Goal: Use online tool/utility: Utilize a website feature to perform a specific function

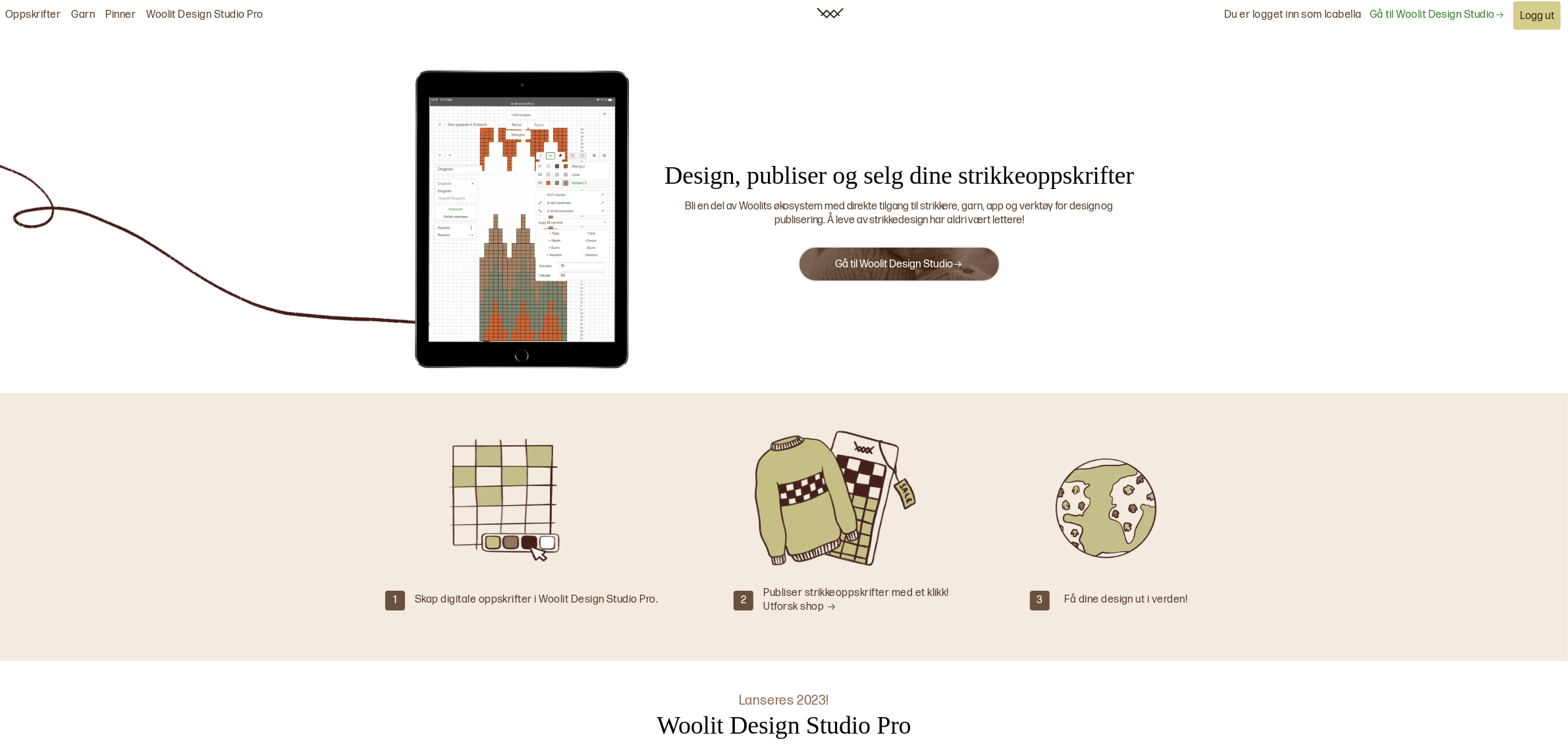
click at [833, 263] on button "Gå til Woolit Design Studio" at bounding box center [899, 264] width 202 height 35
click at [227, 15] on link "Woolit Design Studio Pro" at bounding box center [205, 16] width 117 height 14
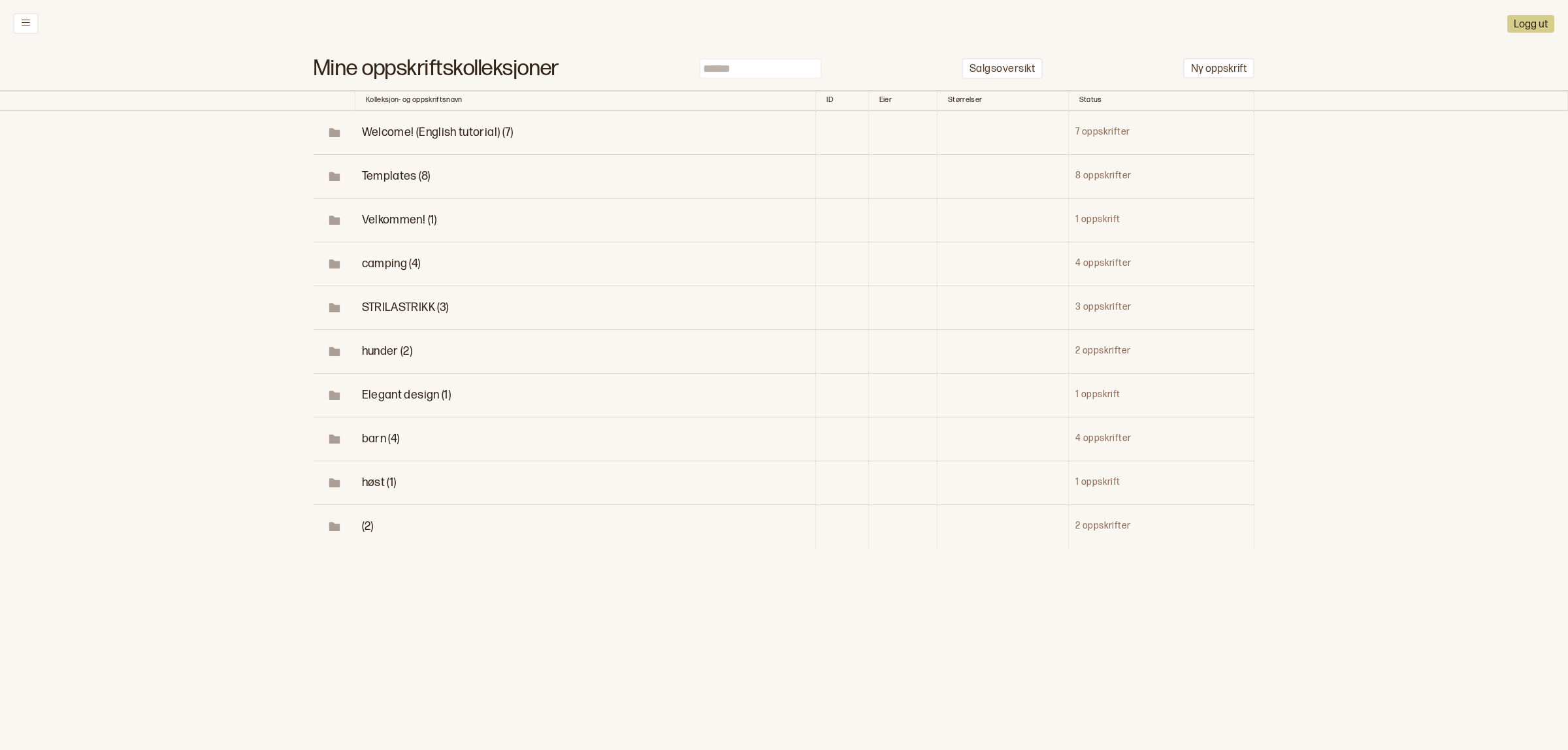
click at [370, 477] on span "høst (1)" at bounding box center [379, 482] width 34 height 14
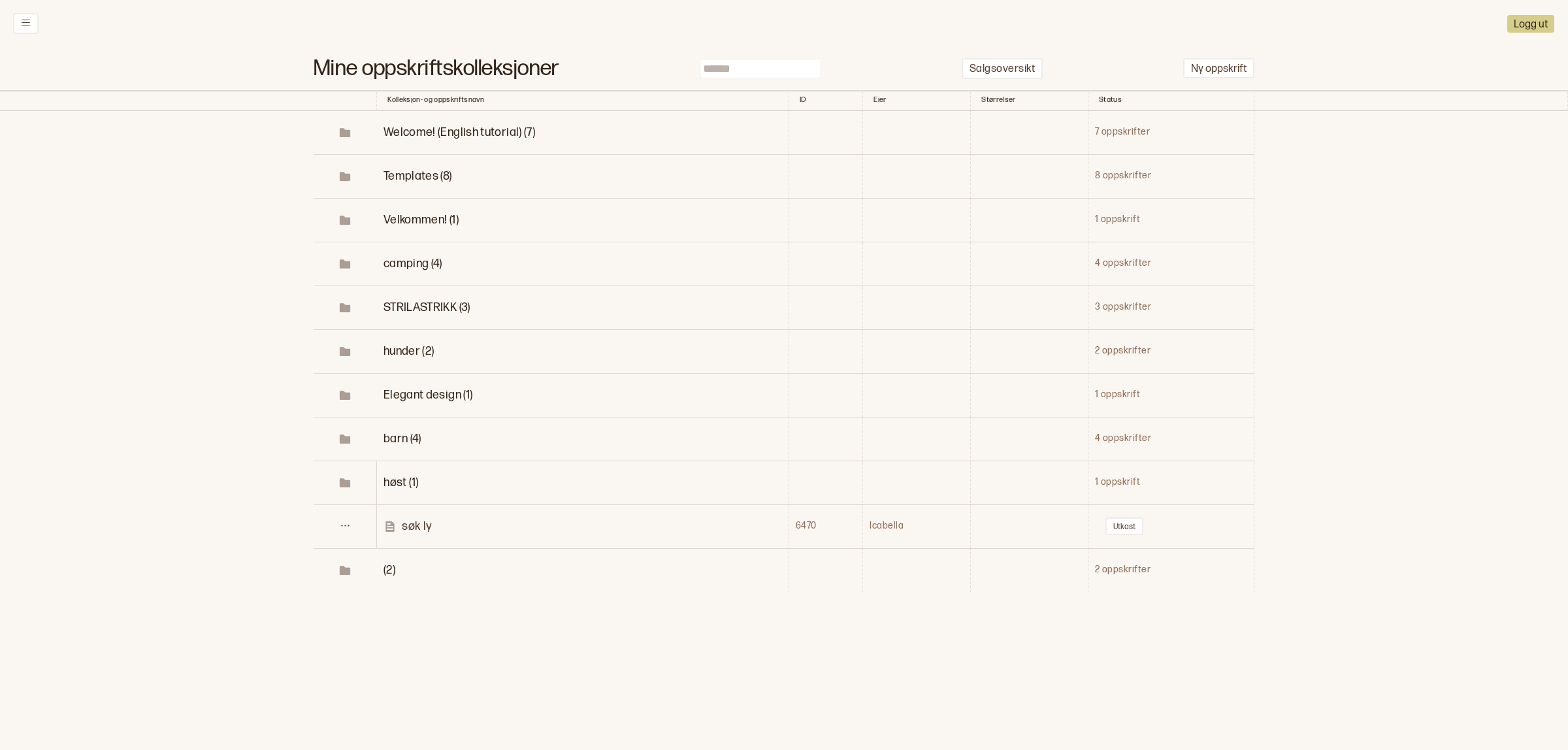
click at [433, 525] on link "søk ly" at bounding box center [585, 526] width 404 height 15
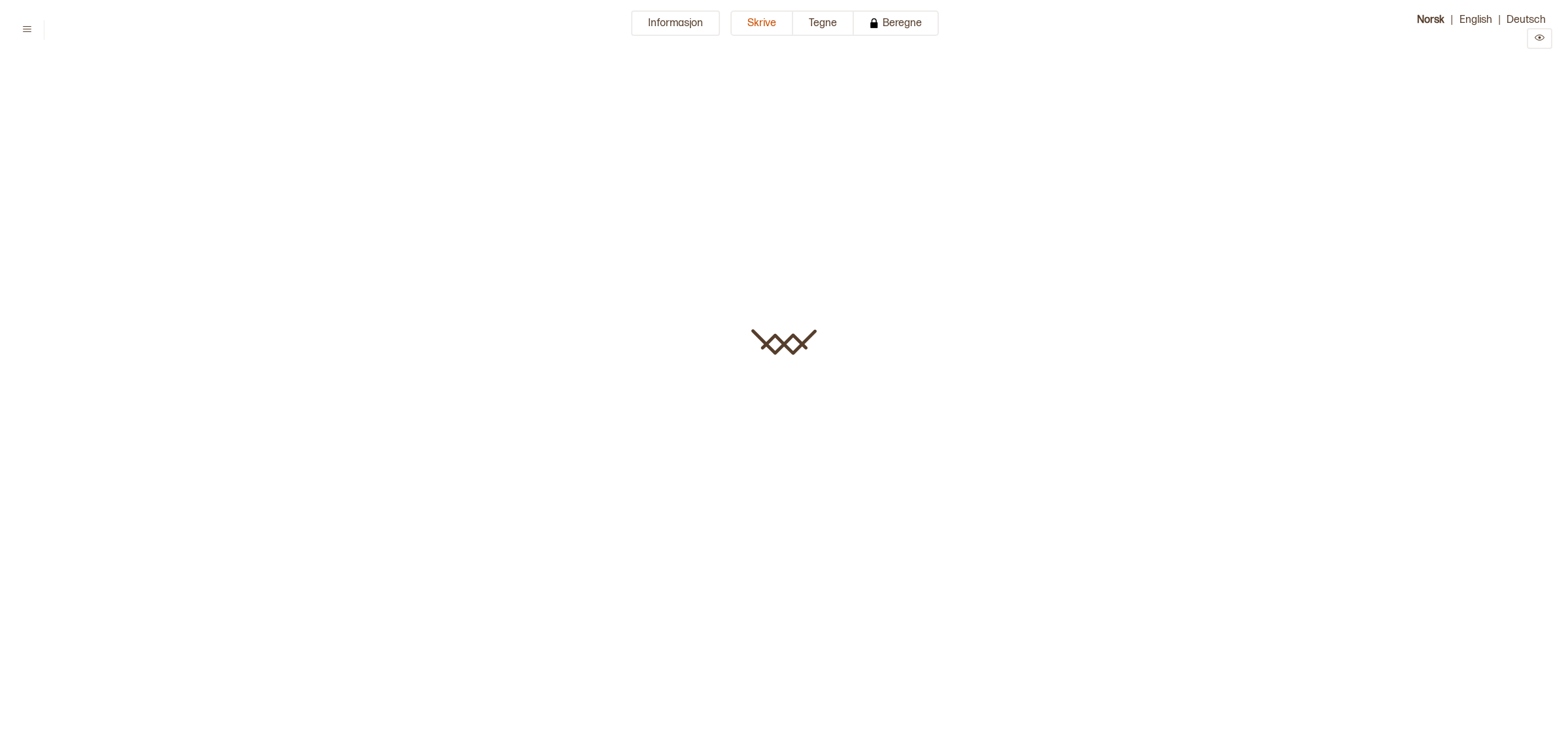
type input "******"
click at [812, 16] on button "Tegne" at bounding box center [823, 23] width 61 height 25
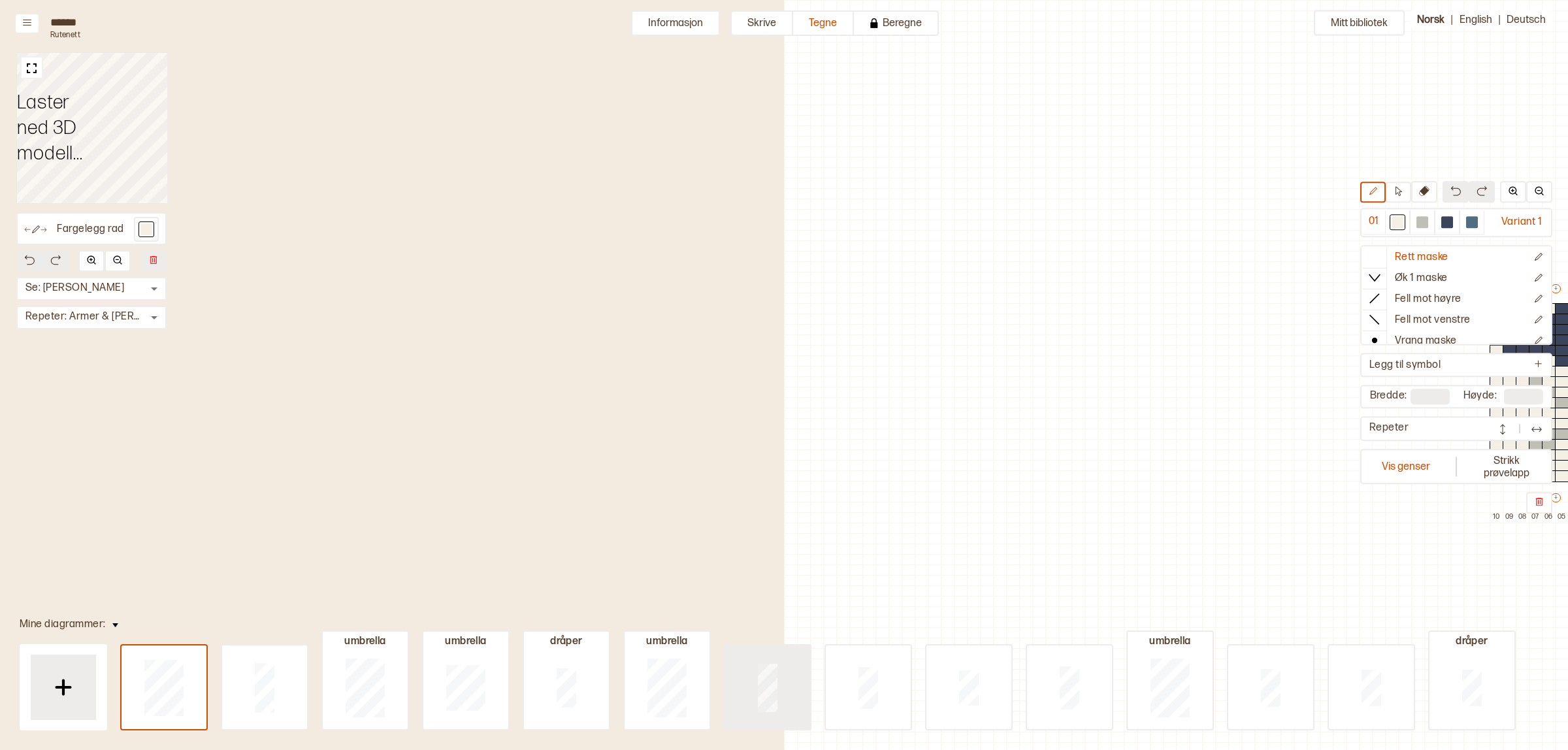
scroll to position [34, 503]
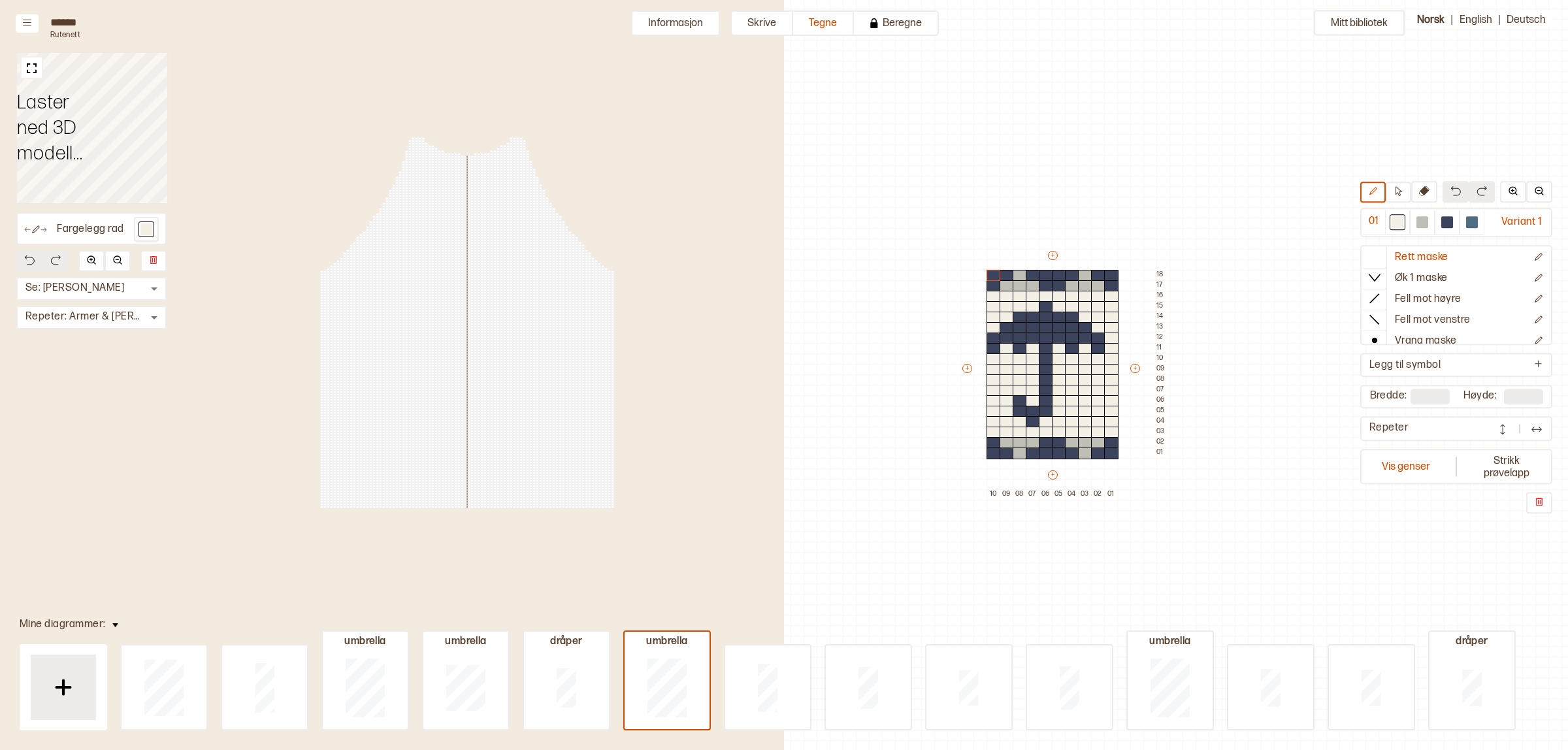
type input "**"
click at [1430, 226] on div at bounding box center [1422, 222] width 15 height 15
click at [1404, 224] on div at bounding box center [1397, 222] width 12 height 12
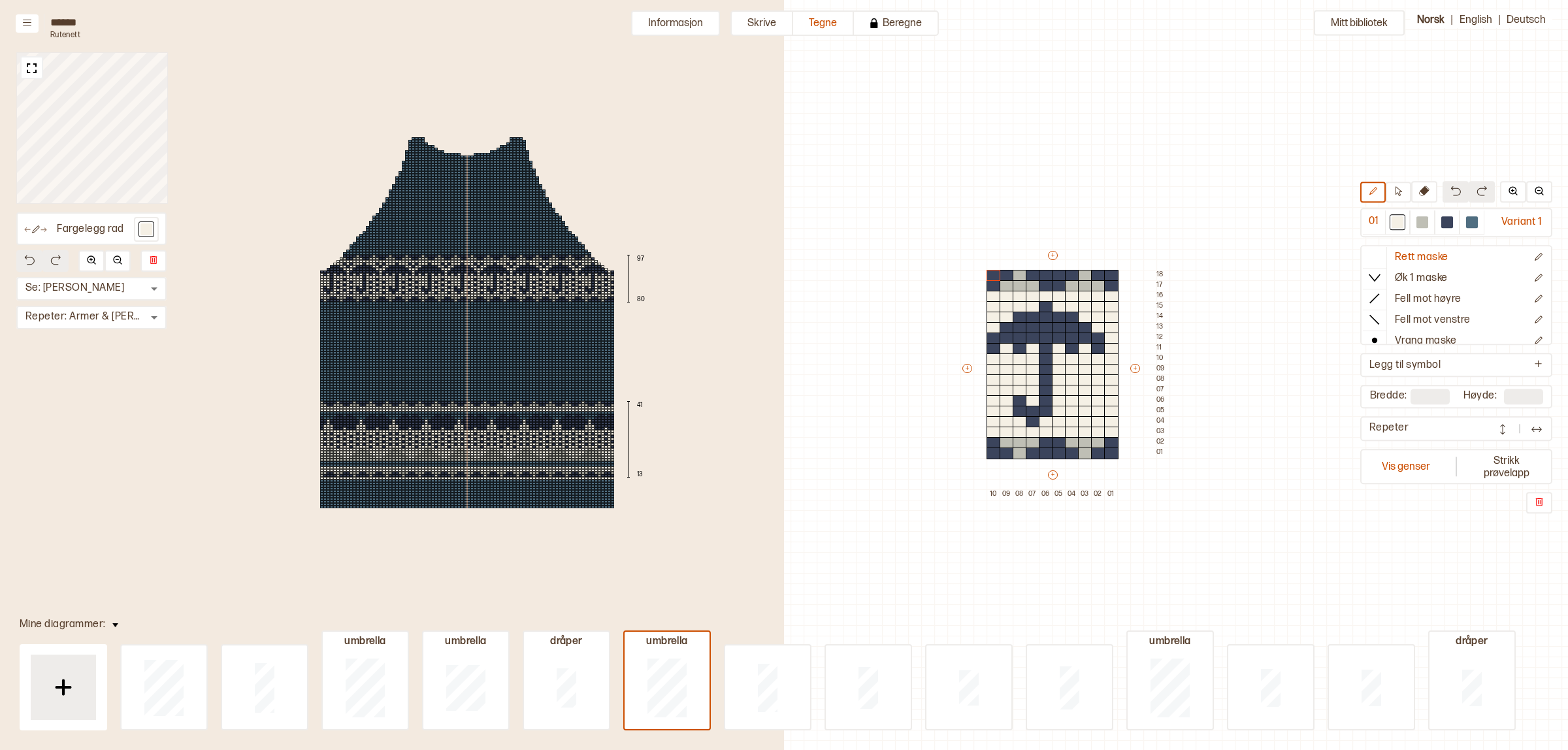
drag, startPoint x: 736, startPoint y: 27, endPoint x: 681, endPoint y: 22, distance: 55.2
click at [681, 22] on button "Informasjon" at bounding box center [676, 23] width 89 height 25
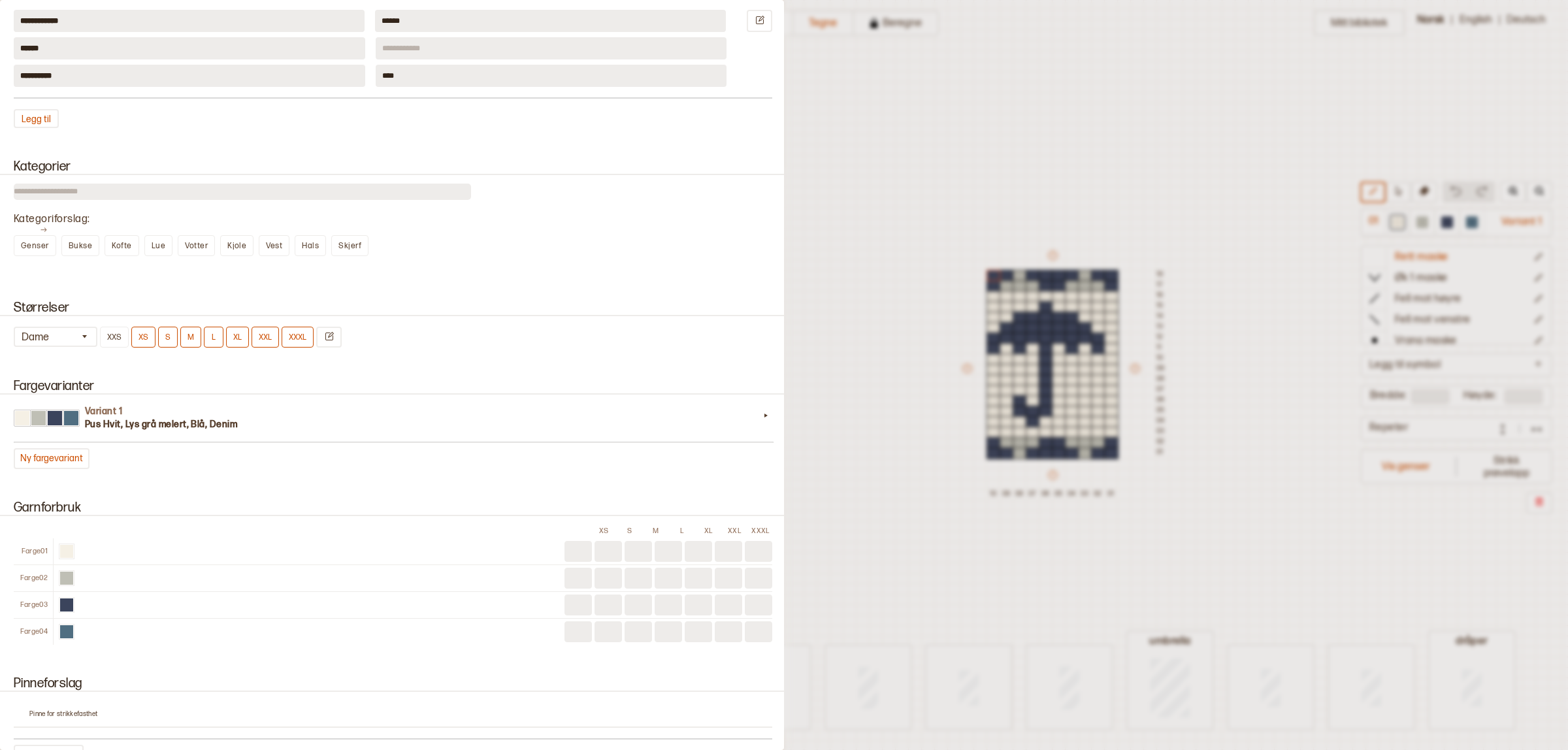
scroll to position [840, 0]
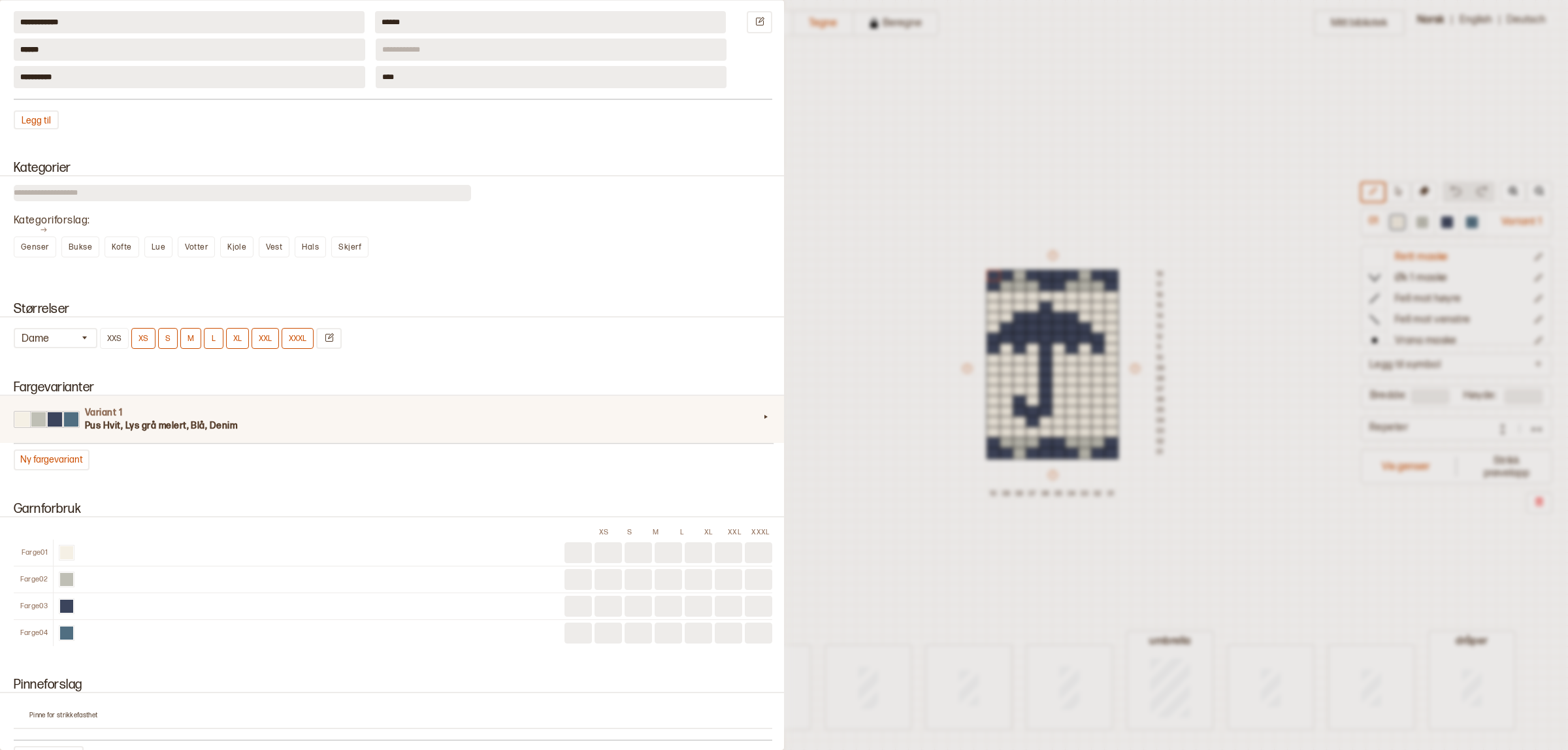
click at [698, 407] on h4 "Variant 1" at bounding box center [421, 413] width 674 height 13
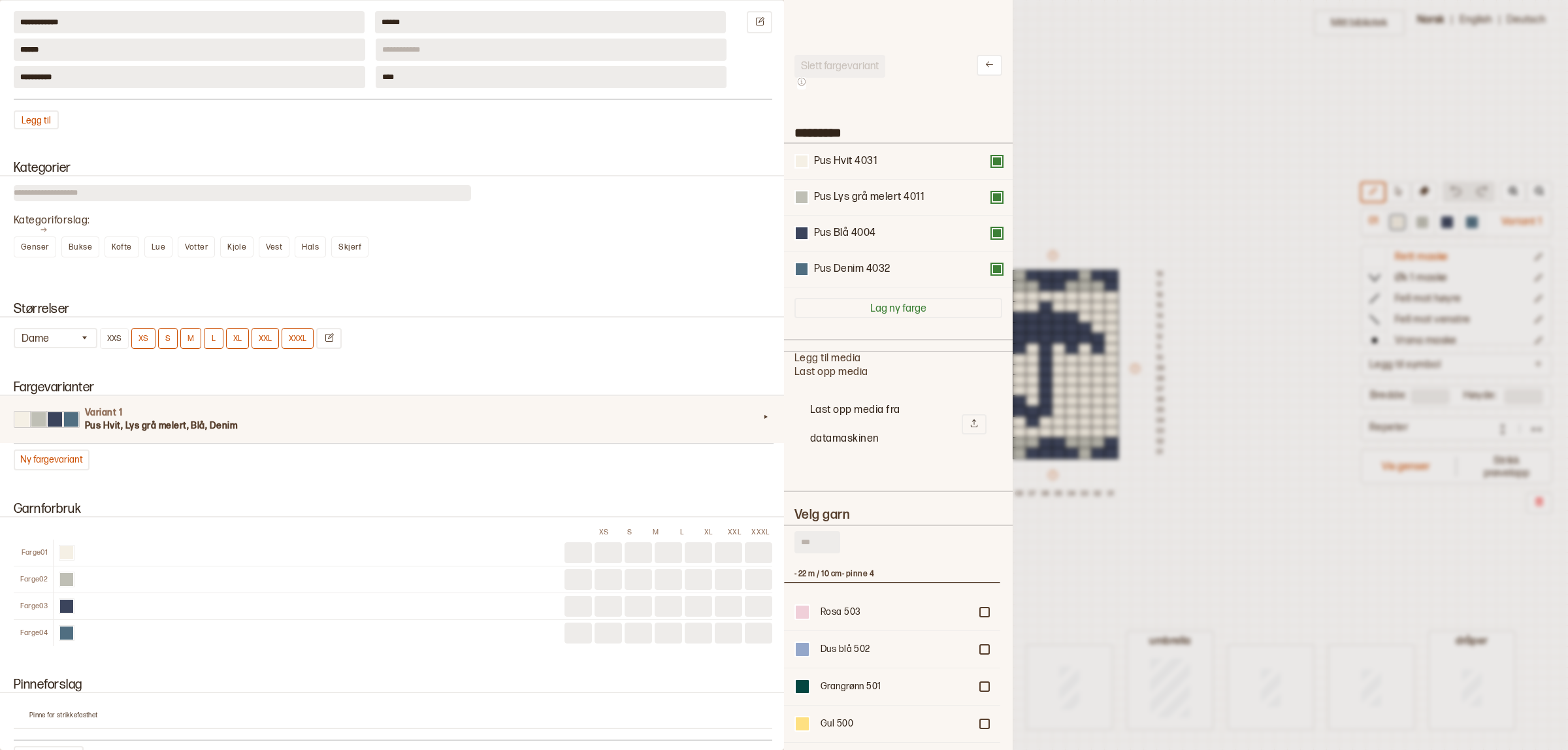
scroll to position [380, 204]
click at [909, 321] on div "Slett fargevariant ********* Pus Hvit 4031 Pus Lys grå melert 4011 Pus Blå 4004…" at bounding box center [898, 503] width 208 height 896
click at [923, 312] on button "Lag ny farge" at bounding box center [898, 308] width 208 height 20
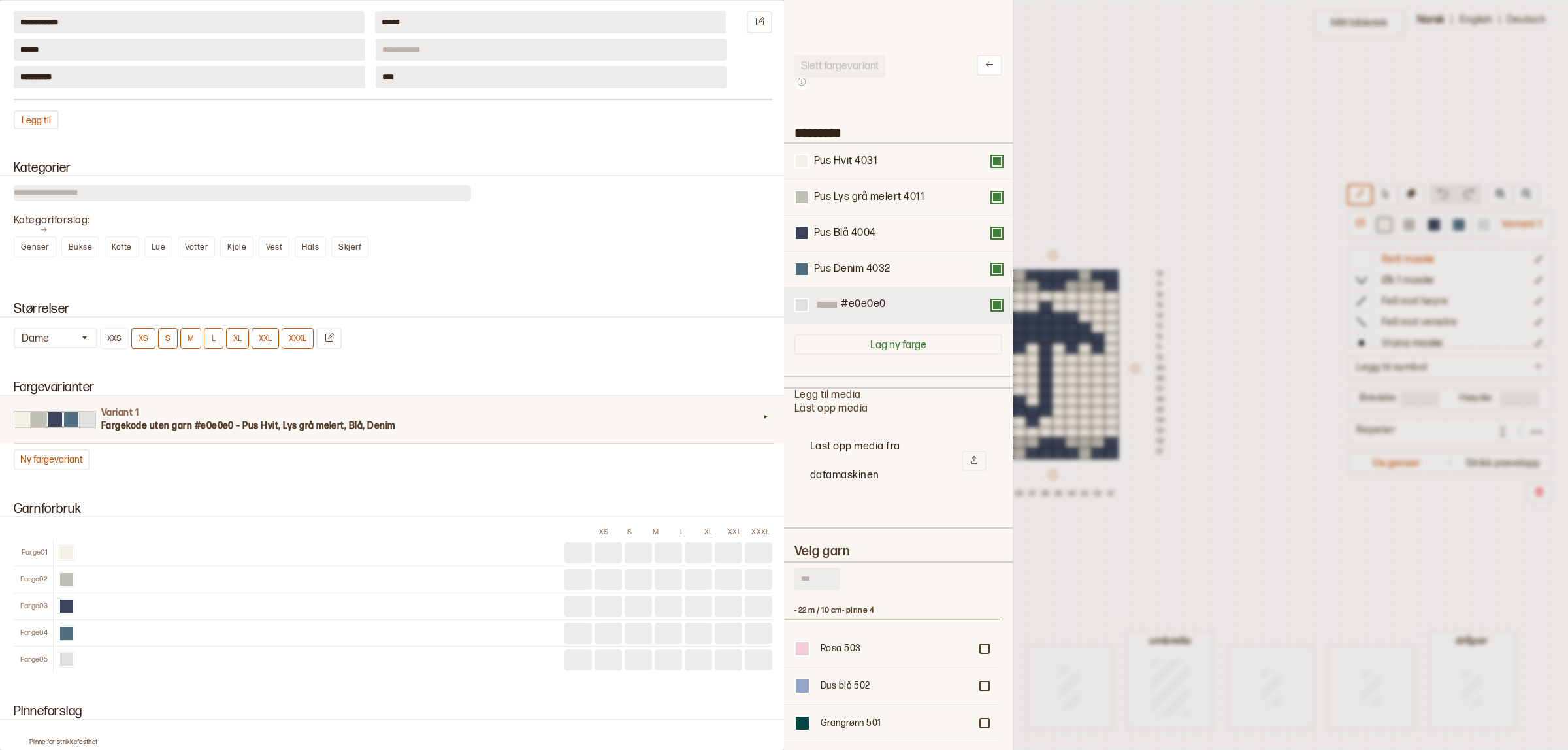
click at [992, 309] on button at bounding box center [997, 305] width 10 height 11
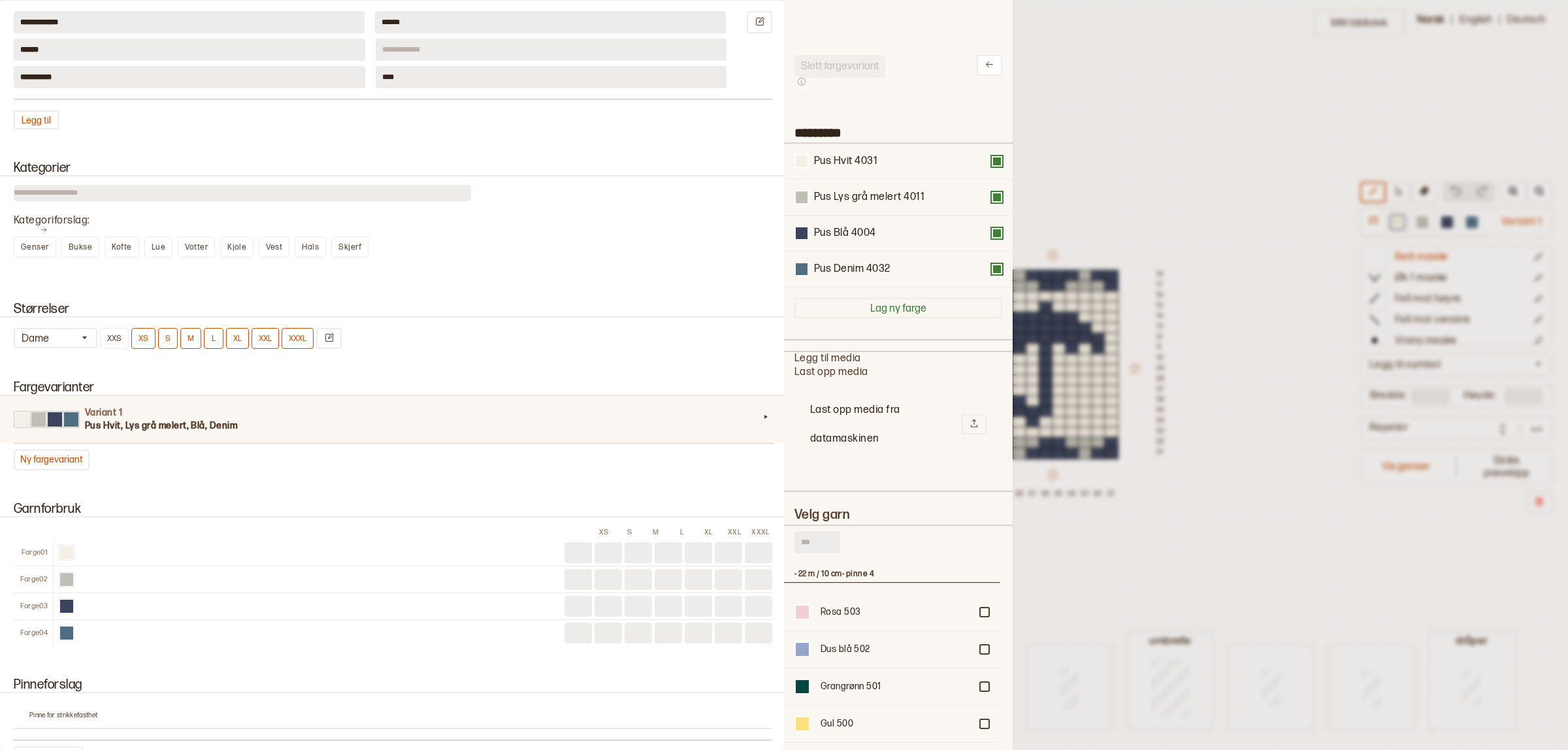
click at [832, 551] on input "text" at bounding box center [817, 543] width 46 height 22
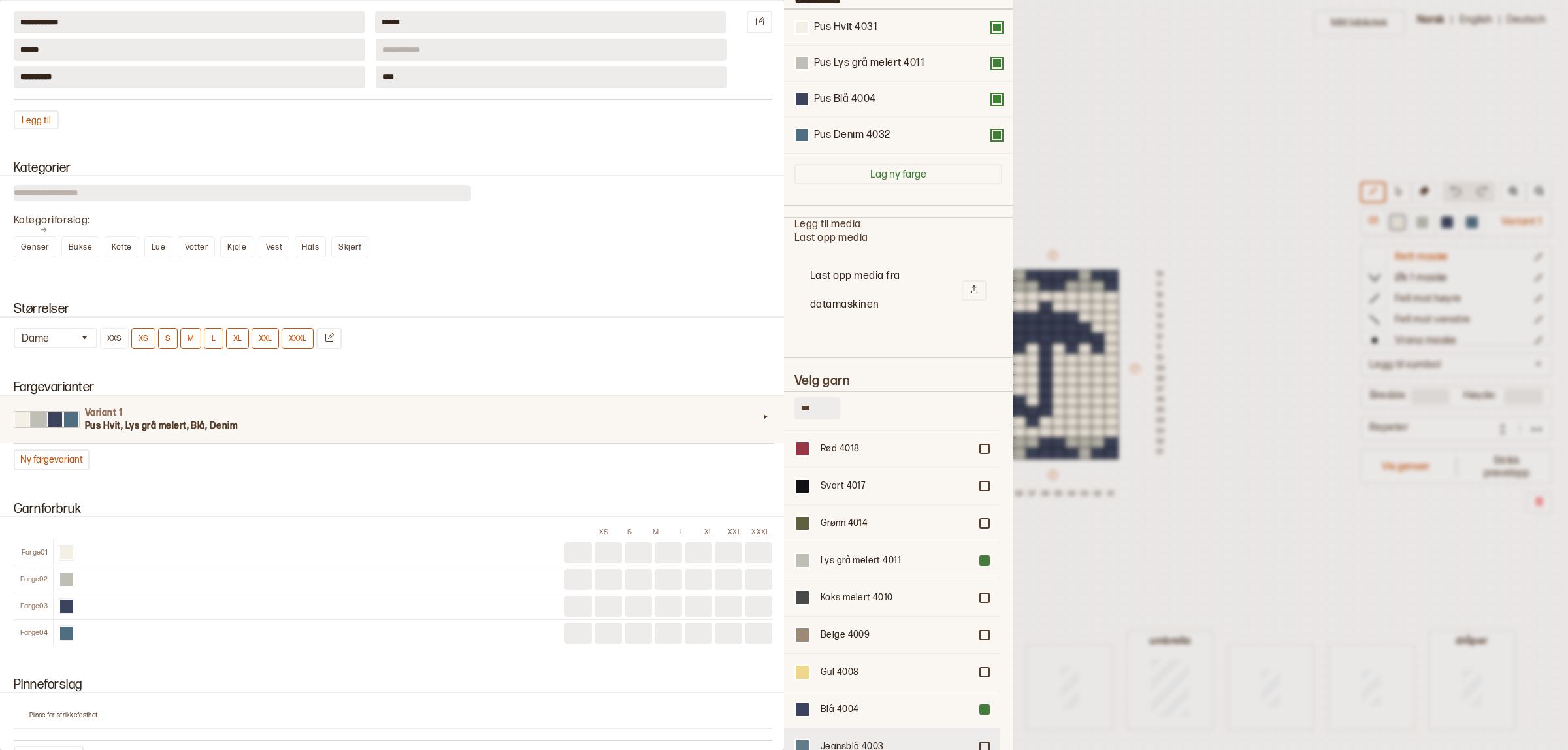
scroll to position [163, 0]
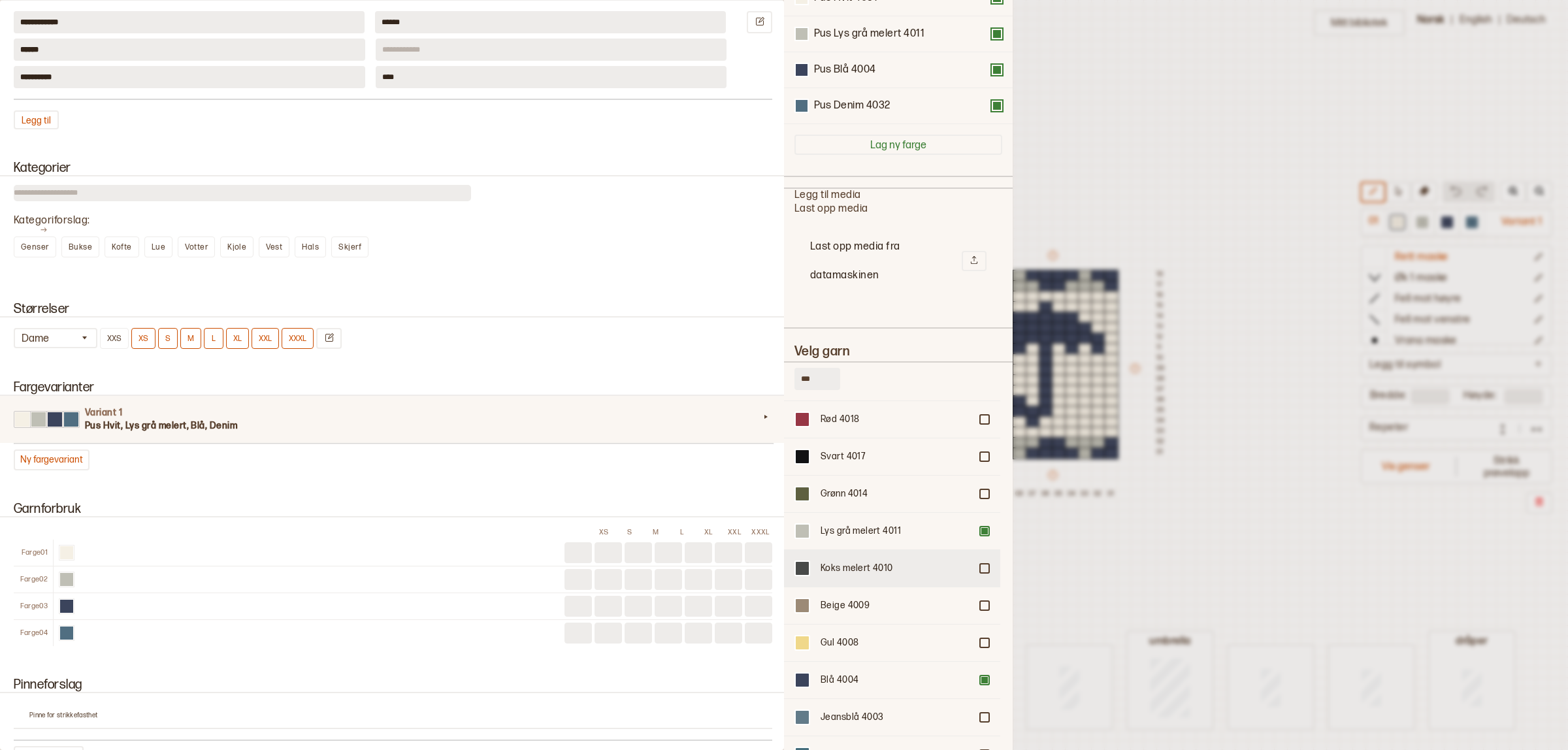
type input "***"
click at [844, 562] on div "Koks melert 4010" at bounding box center [895, 569] width 150 height 13
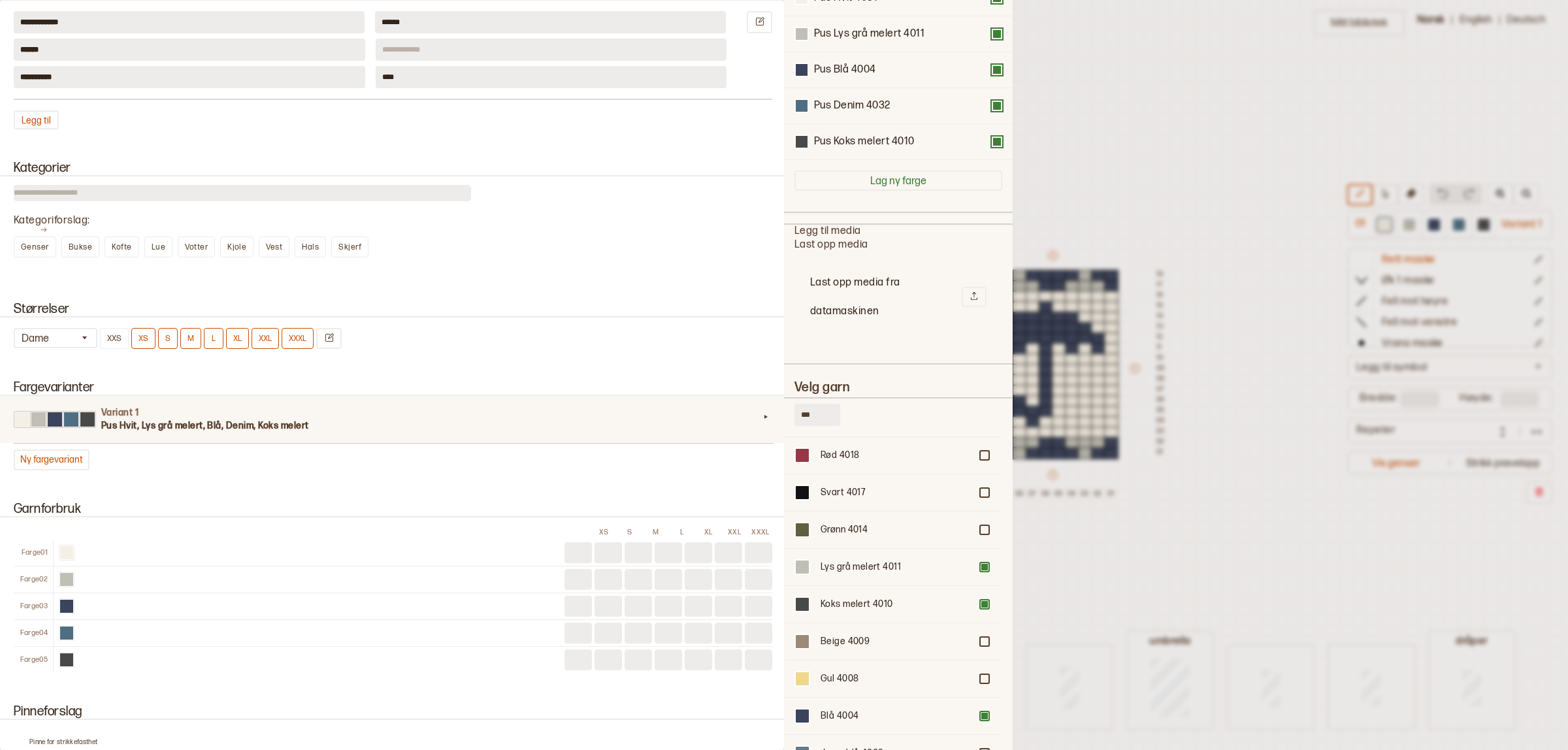
scroll to position [200, 0]
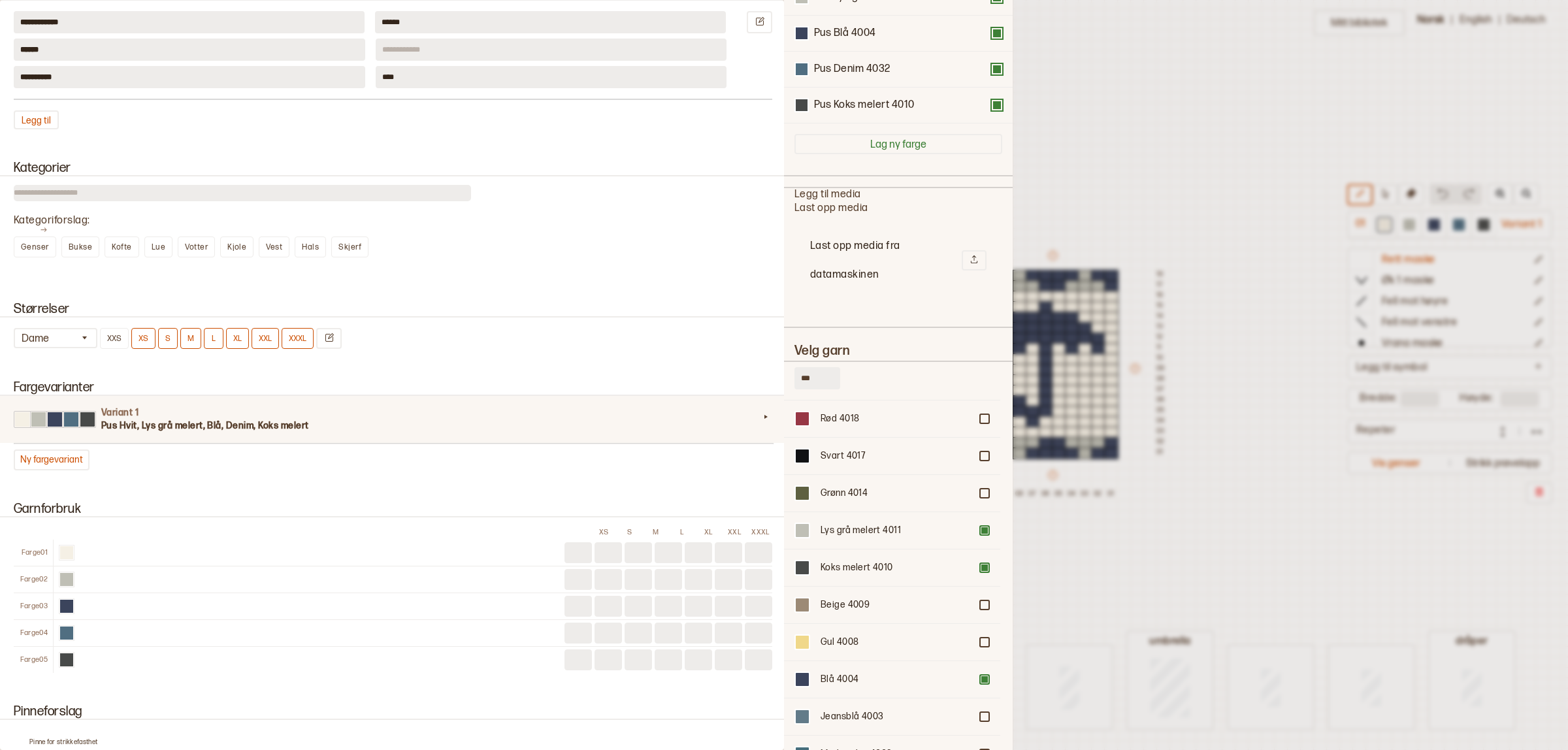
click at [1172, 559] on div at bounding box center [784, 375] width 1568 height 750
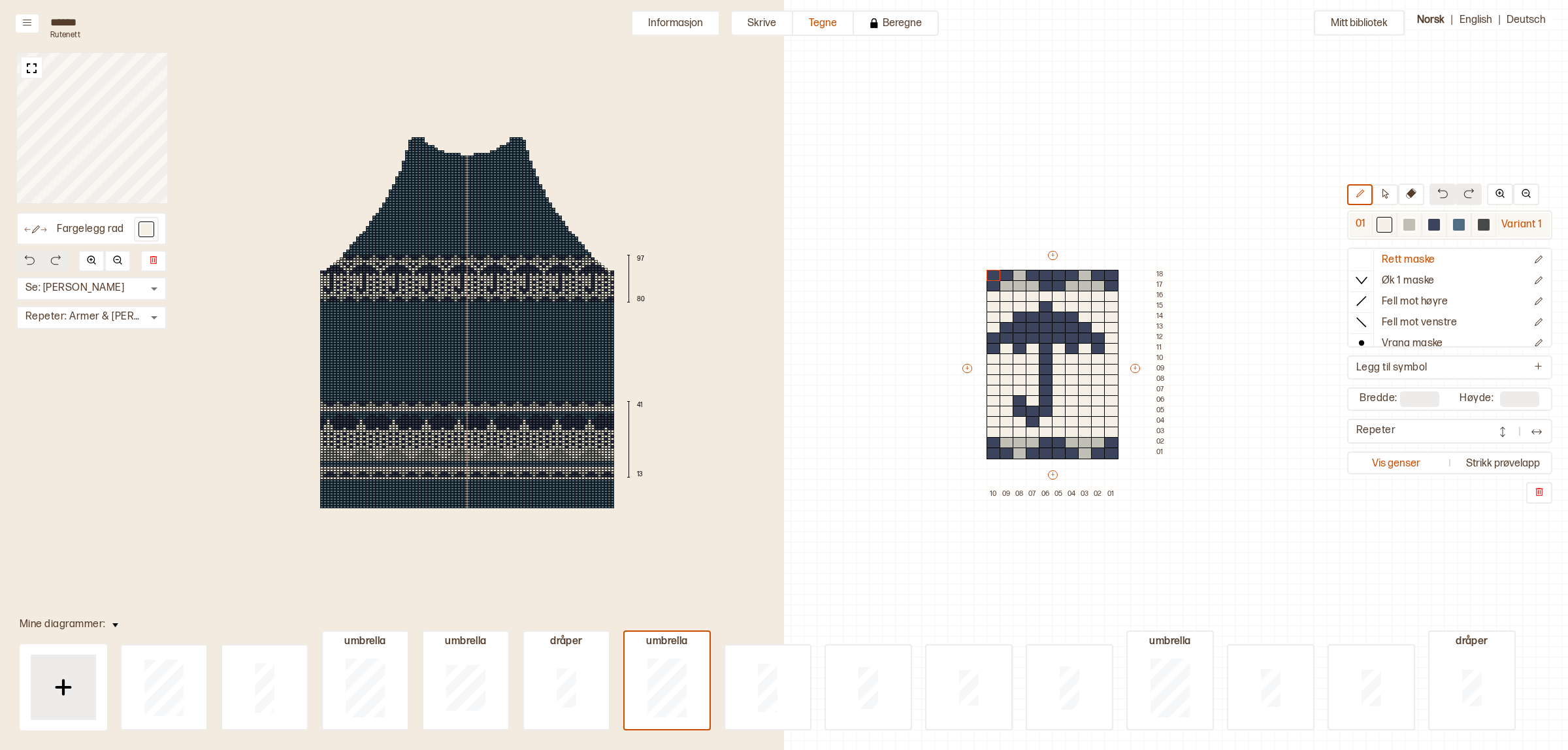
click at [1485, 223] on div at bounding box center [1483, 225] width 12 height 12
click at [1007, 286] on div at bounding box center [1007, 286] width 15 height 12
click at [1014, 283] on div at bounding box center [1020, 286] width 15 height 12
click at [1035, 285] on div at bounding box center [1032, 286] width 15 height 12
click at [1437, 193] on img at bounding box center [1442, 193] width 10 height 11
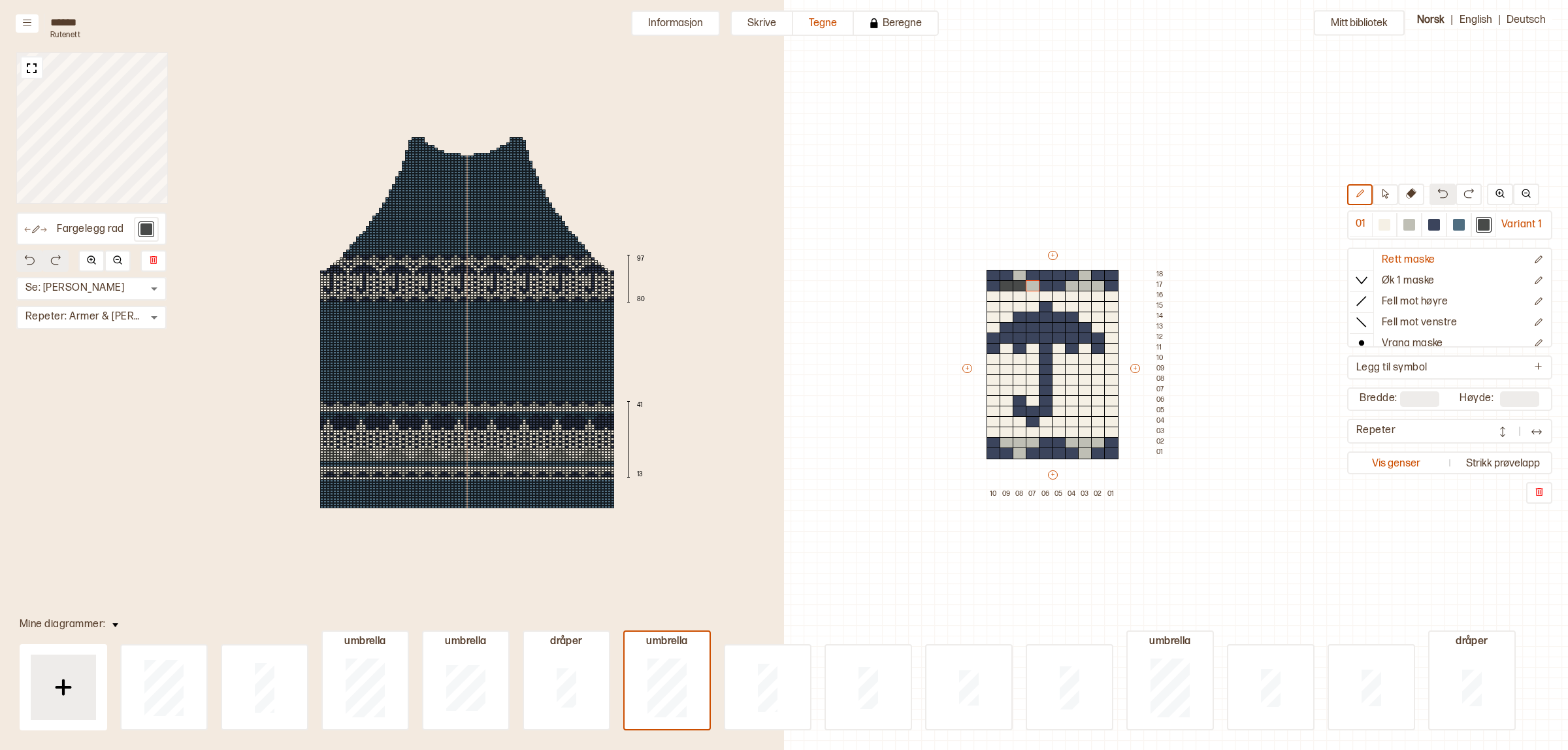
click at [1437, 193] on img at bounding box center [1442, 193] width 10 height 11
click at [667, 27] on button "Informasjon" at bounding box center [676, 23] width 89 height 25
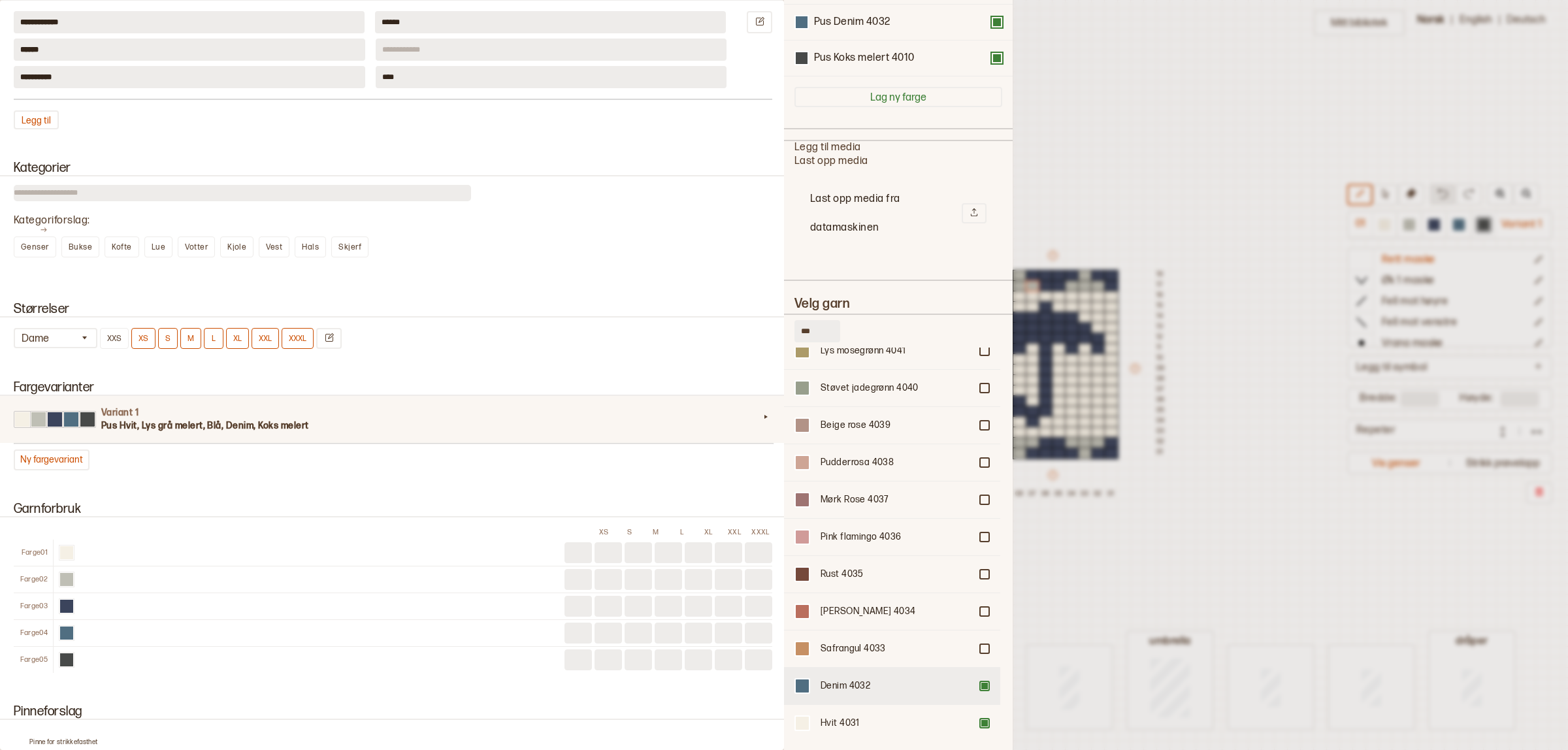
scroll to position [916, 0]
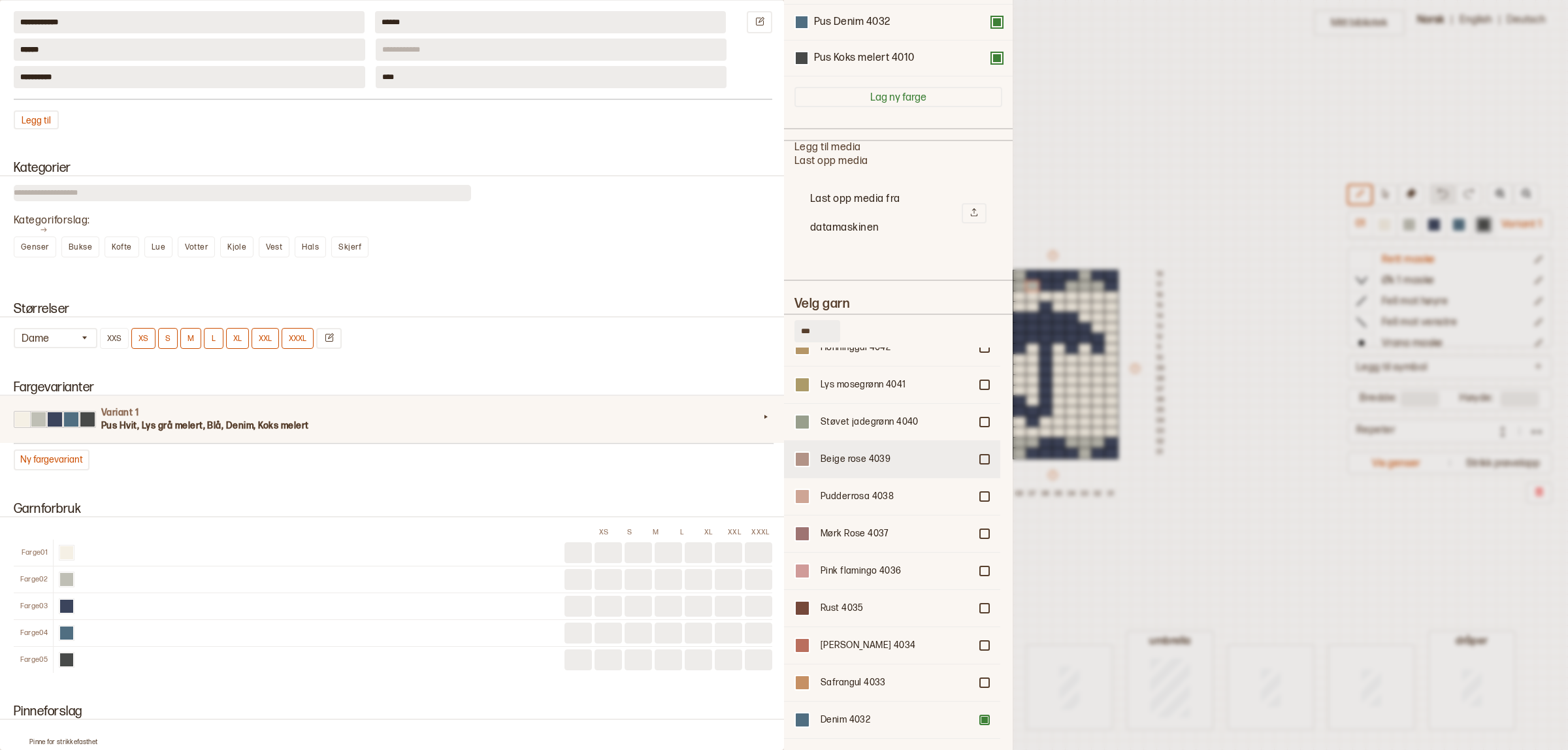
click at [844, 453] on div "Beige rose 4039" at bounding box center [895, 459] width 150 height 13
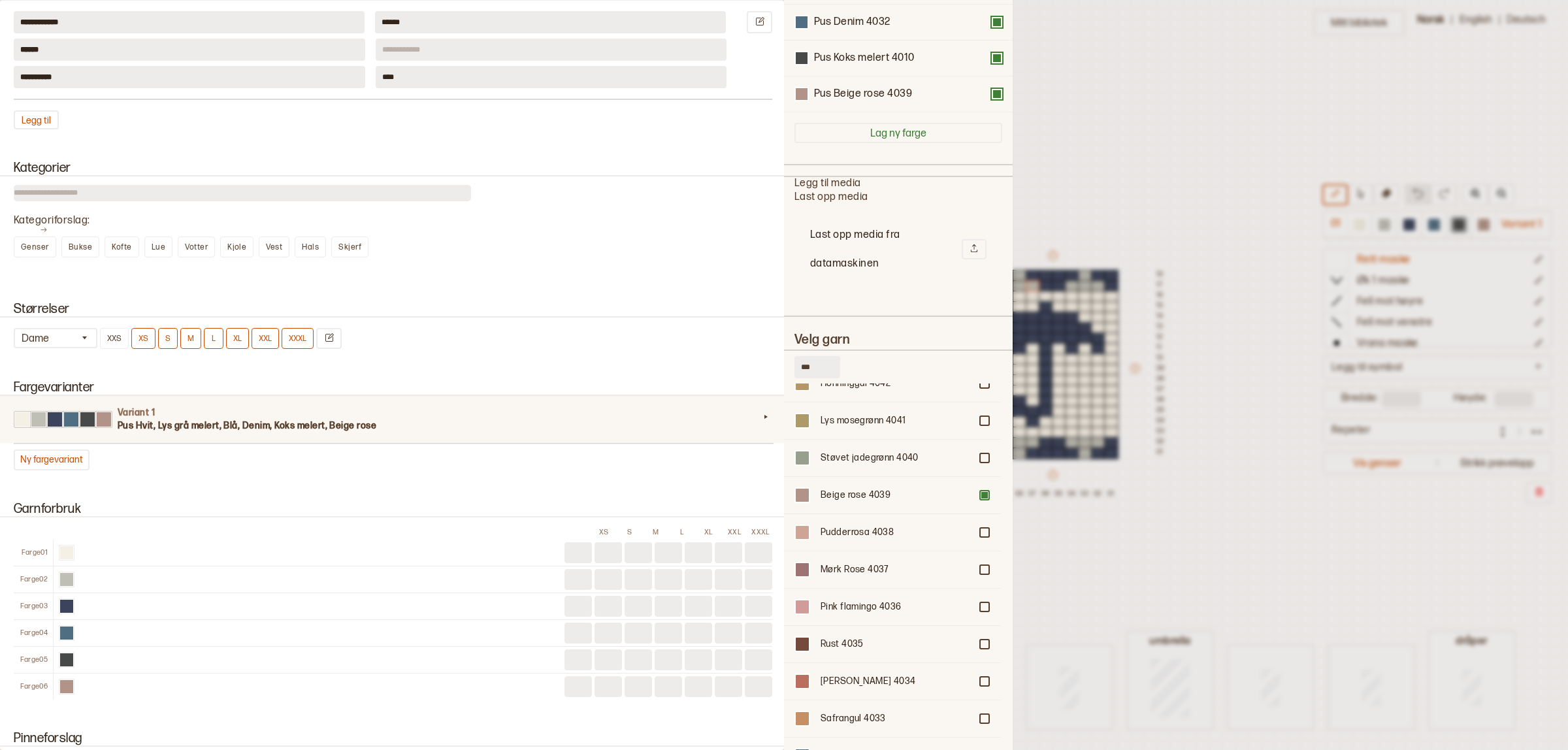
scroll to position [283, 0]
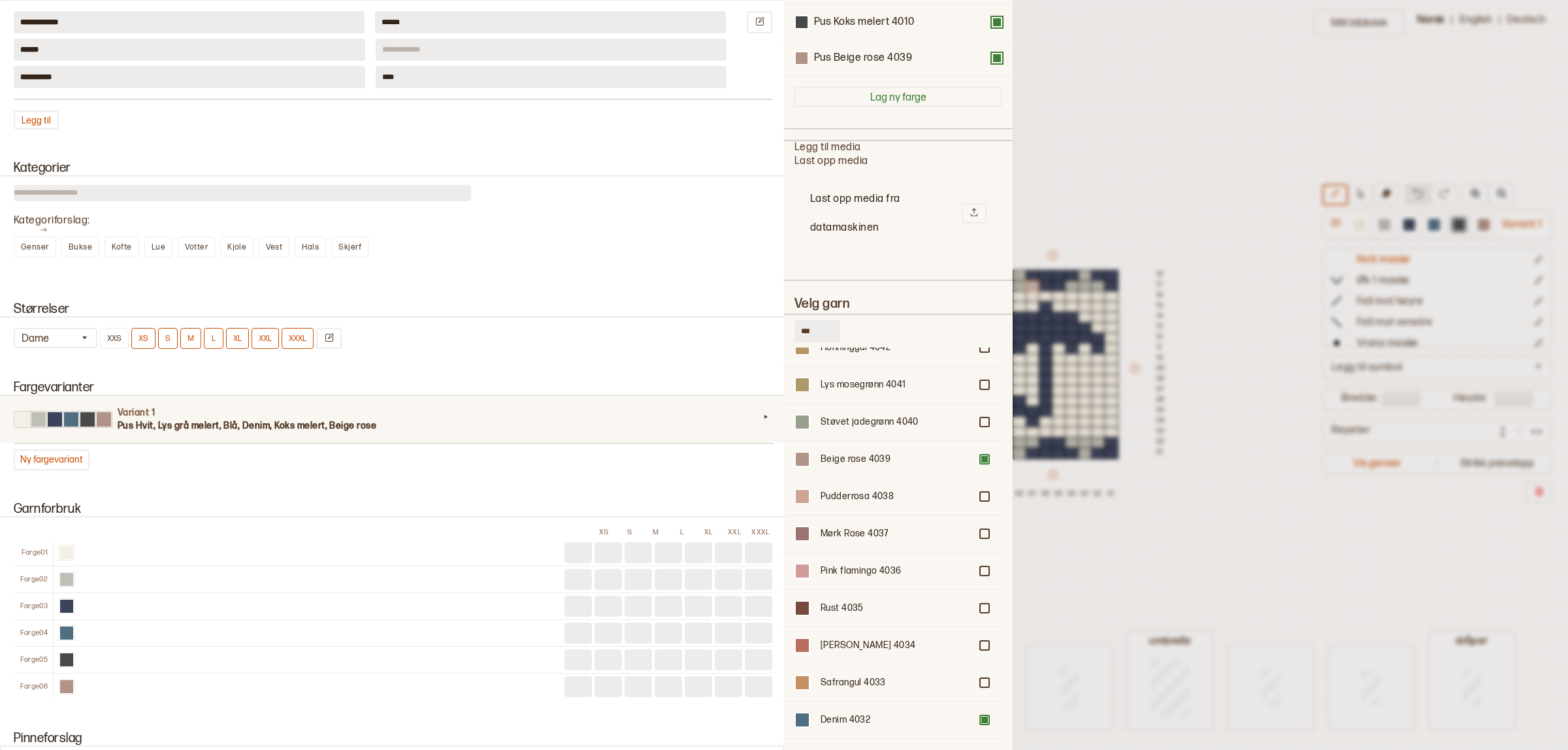
click at [1229, 520] on div at bounding box center [784, 375] width 1568 height 750
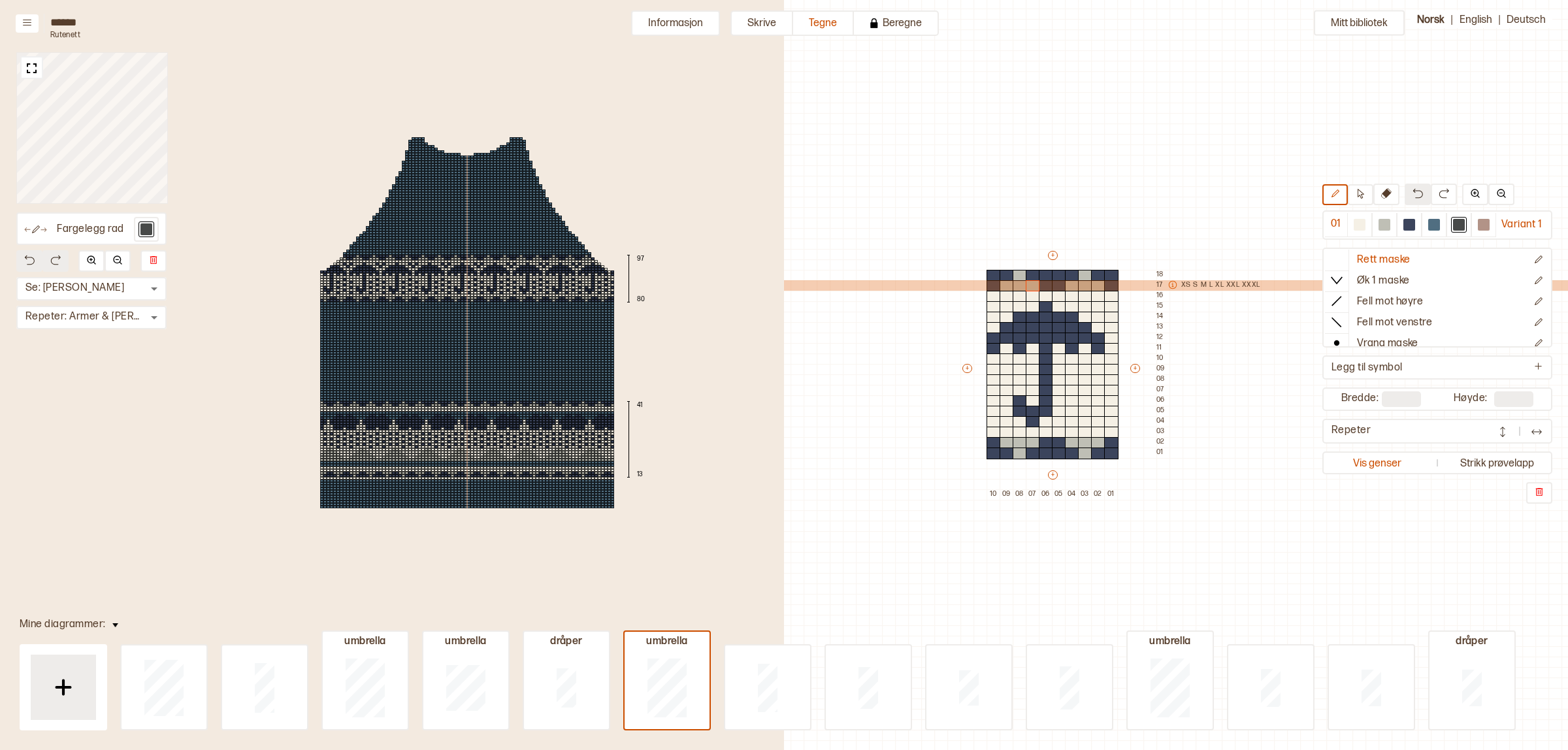
scroll to position [0, 0]
click at [1008, 286] on div at bounding box center [1007, 286] width 15 height 12
click at [1018, 283] on div at bounding box center [1020, 286] width 15 height 12
click at [1478, 223] on div at bounding box center [1483, 225] width 12 height 12
click at [1007, 289] on div at bounding box center [1007, 286] width 15 height 12
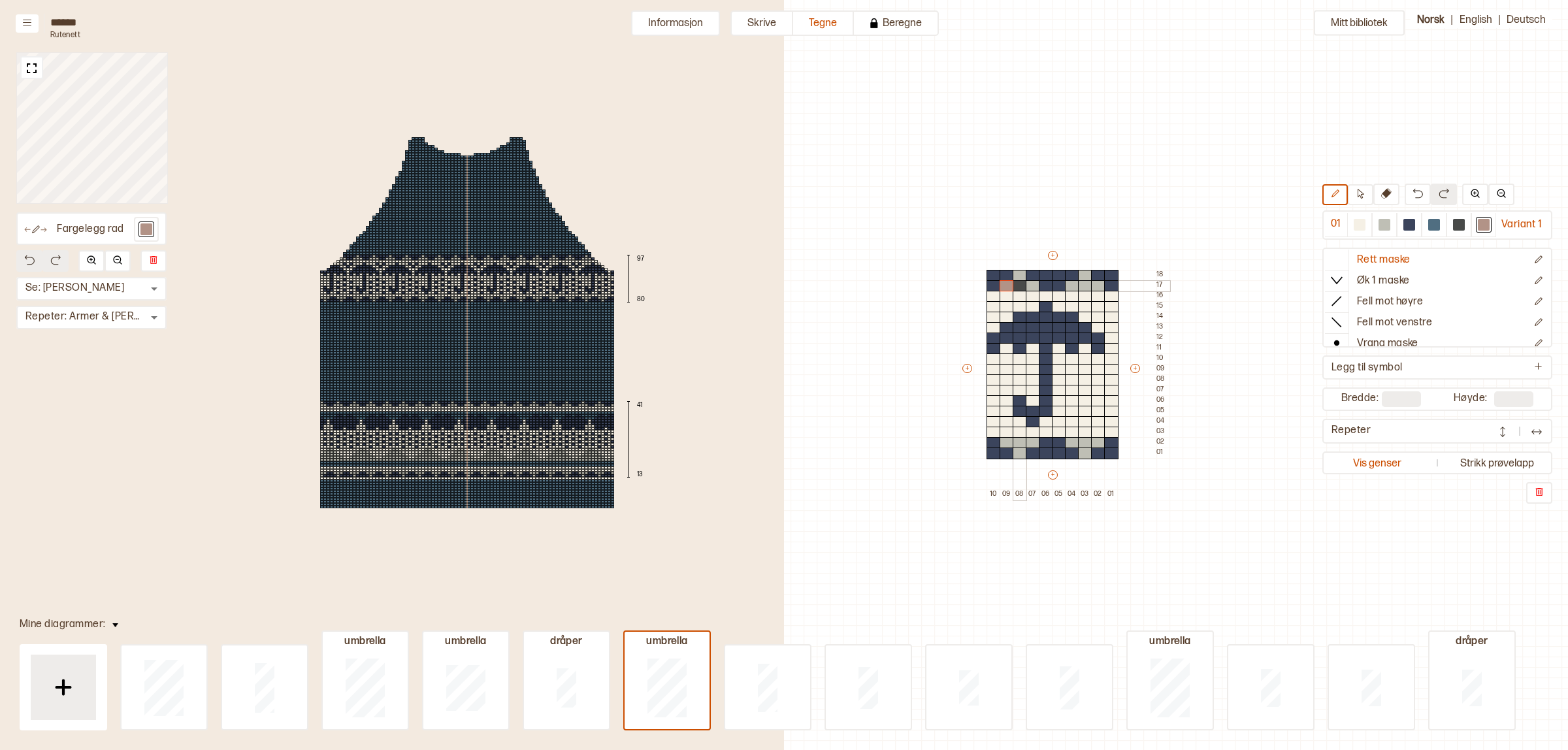
click at [1021, 285] on div at bounding box center [1020, 286] width 15 height 12
click at [1032, 283] on div at bounding box center [1032, 286] width 15 height 12
